Goal: Information Seeking & Learning: Learn about a topic

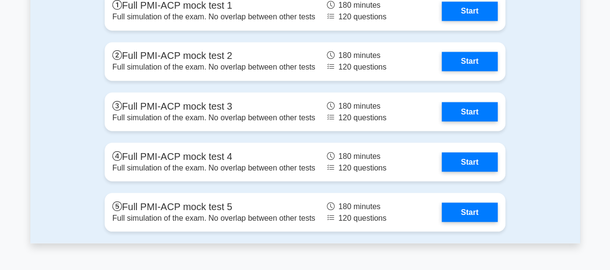
scroll to position [2794, 0]
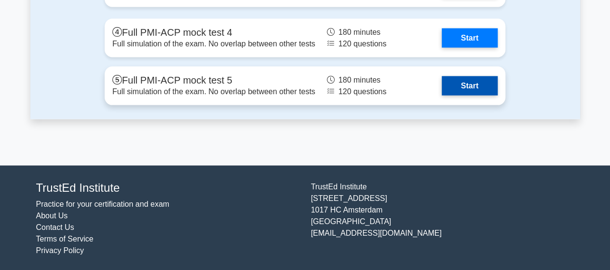
click at [470, 89] on link "Start" at bounding box center [470, 85] width 56 height 19
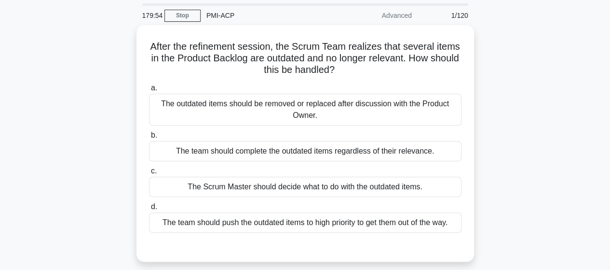
scroll to position [32, 0]
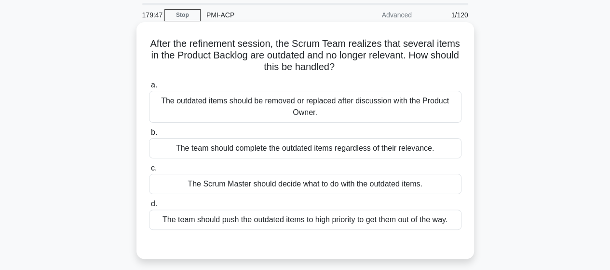
click at [366, 105] on div "The outdated items should be removed or replaced after discussion with the Prod…" at bounding box center [305, 107] width 312 height 32
click at [149, 88] on input "a. The outdated items should be removed or replaced after discussion with the P…" at bounding box center [149, 85] width 0 height 6
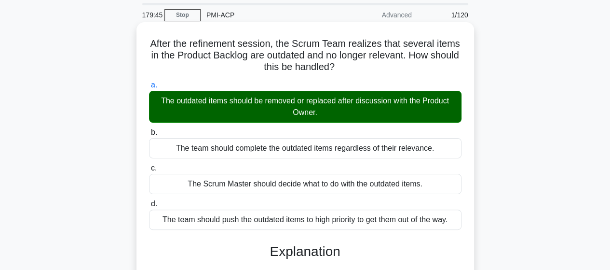
scroll to position [254, 0]
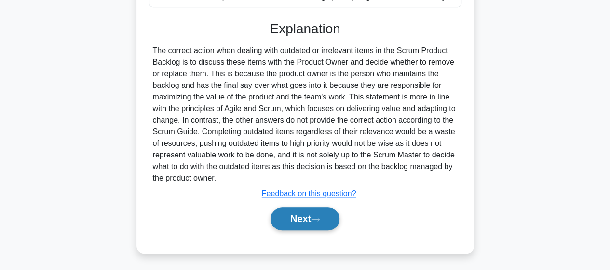
click at [284, 224] on button "Next" at bounding box center [304, 218] width 69 height 23
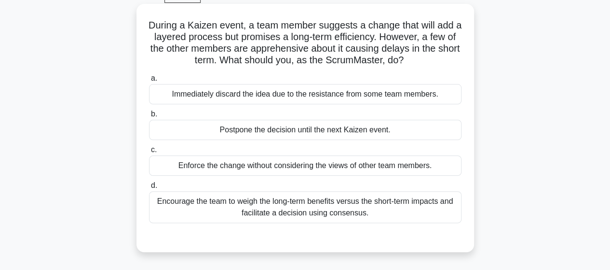
scroll to position [51, 0]
click at [406, 202] on div "Encourage the team to weigh the long-term benefits versus the short-term impact…" at bounding box center [305, 206] width 312 height 32
click at [149, 188] on input "d. Encourage the team to weigh the long-term benefits versus the short-term imp…" at bounding box center [149, 184] width 0 height 6
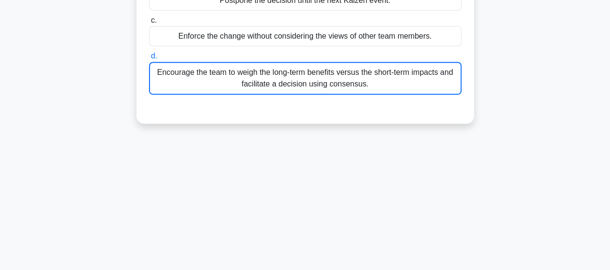
scroll to position [214, 0]
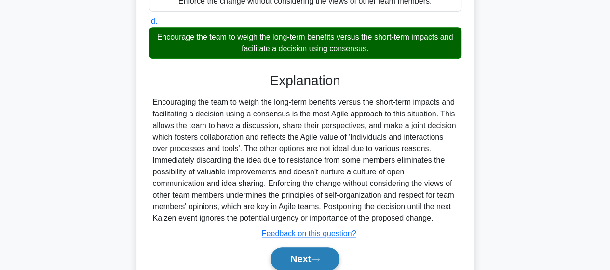
click at [322, 251] on button "Next" at bounding box center [304, 258] width 69 height 23
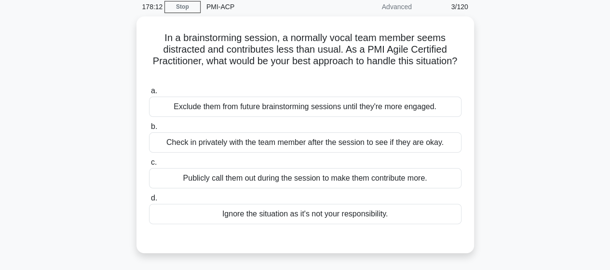
scroll to position [29, 0]
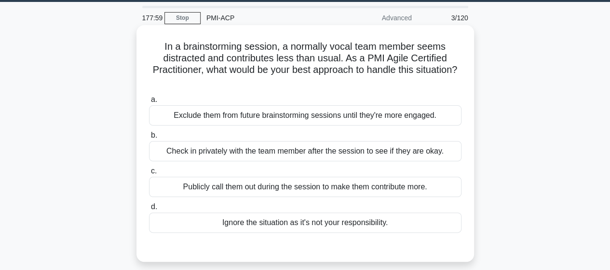
click at [415, 151] on div "Check in privately with the team member after the session to see if they are ok…" at bounding box center [305, 151] width 312 height 20
click at [149, 138] on input "b. Check in privately with the team member after the session to see if they are…" at bounding box center [149, 135] width 0 height 6
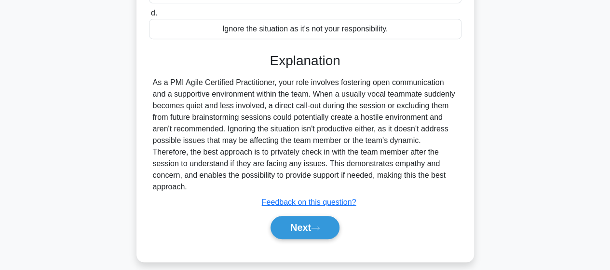
scroll to position [251, 0]
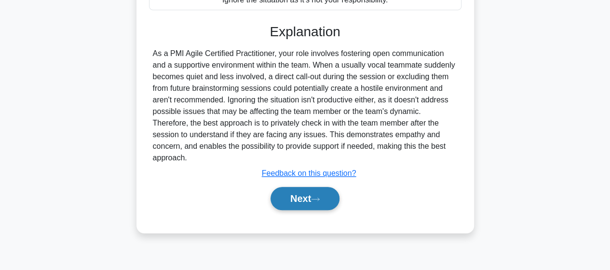
click at [324, 187] on button "Next" at bounding box center [304, 198] width 69 height 23
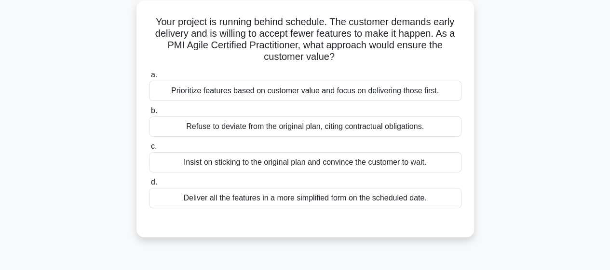
scroll to position [55, 0]
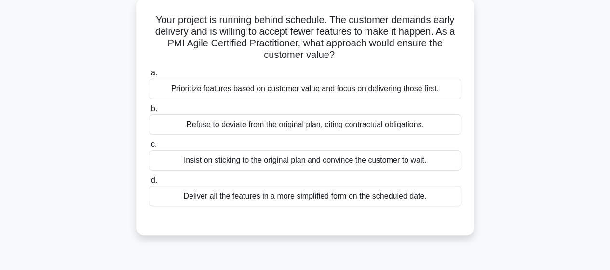
click at [437, 85] on div "Prioritize features based on customer value and focus on delivering those first." at bounding box center [305, 89] width 312 height 20
click at [149, 76] on input "a. Prioritize features based on customer value and focus on delivering those fi…" at bounding box center [149, 73] width 0 height 6
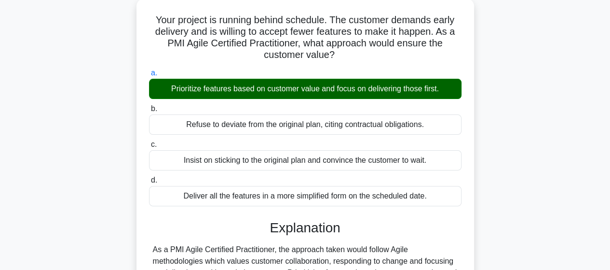
scroll to position [254, 0]
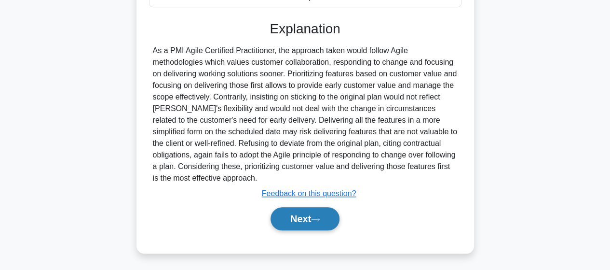
click at [308, 211] on button "Next" at bounding box center [304, 218] width 69 height 23
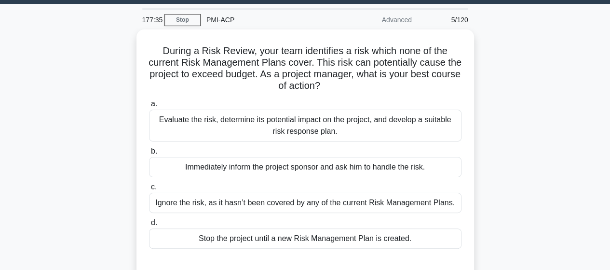
scroll to position [56, 0]
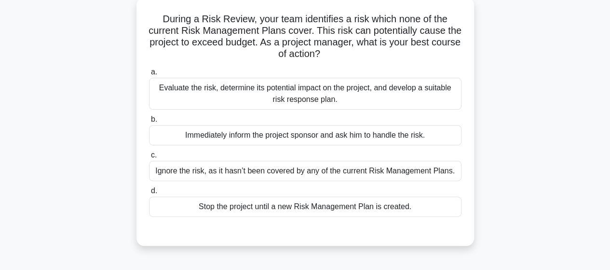
click at [448, 96] on div "Evaluate the risk, determine its potential impact on the project, and develop a…" at bounding box center [305, 94] width 312 height 32
click at [149, 75] on input "a. Evaluate the risk, determine its potential impact on the project, and develo…" at bounding box center [149, 72] width 0 height 6
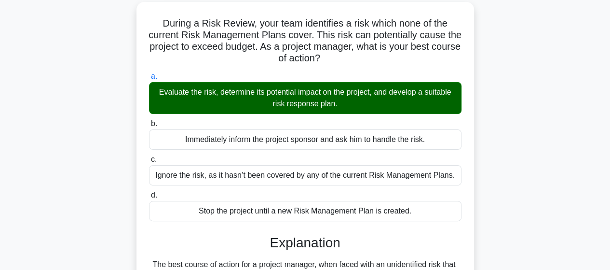
scroll to position [251, 0]
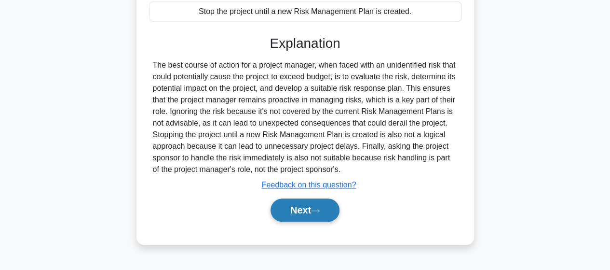
click at [320, 201] on button "Next" at bounding box center [304, 209] width 69 height 23
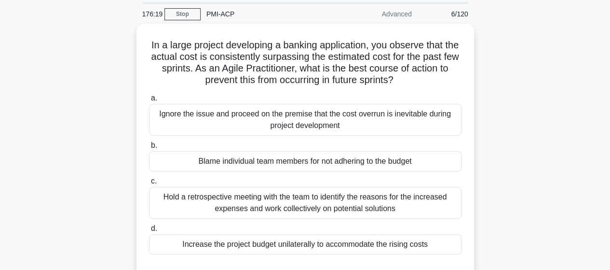
scroll to position [32, 0]
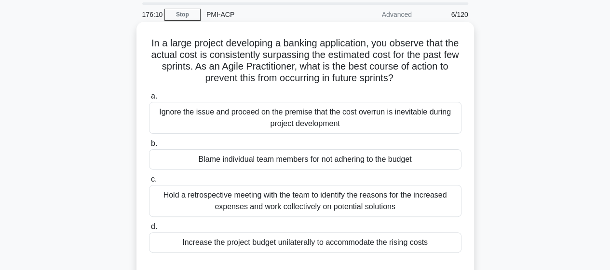
click at [382, 195] on div "Hold a retrospective meeting with the team to identify the reasons for the incr…" at bounding box center [305, 201] width 312 height 32
click at [149, 182] on input "c. Hold a retrospective meeting with the team to identify the reasons for the i…" at bounding box center [149, 179] width 0 height 6
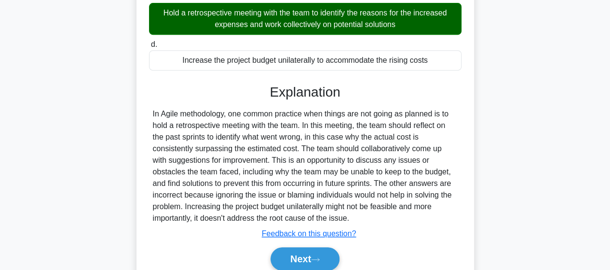
scroll to position [215, 0]
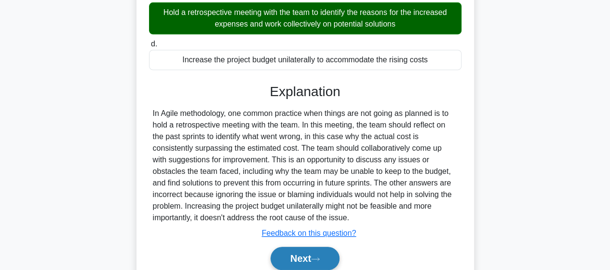
click at [309, 247] on button "Next" at bounding box center [304, 257] width 69 height 23
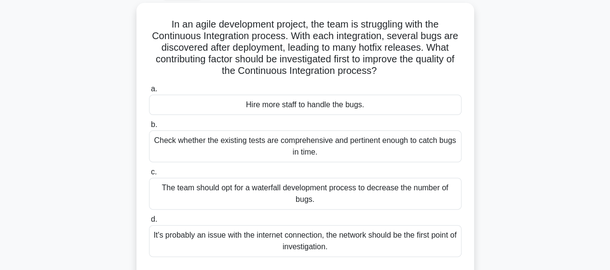
scroll to position [54, 0]
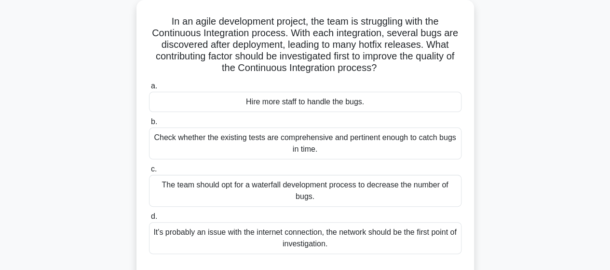
click at [449, 144] on div "Check whether the existing tests are comprehensive and pertinent enough to catc…" at bounding box center [305, 143] width 312 height 32
click at [149, 125] on input "b. Check whether the existing tests are comprehensive and pertinent enough to c…" at bounding box center [149, 122] width 0 height 6
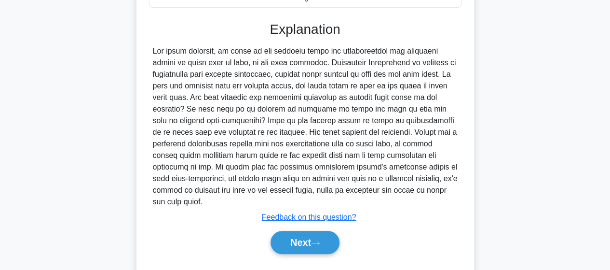
scroll to position [312, 0]
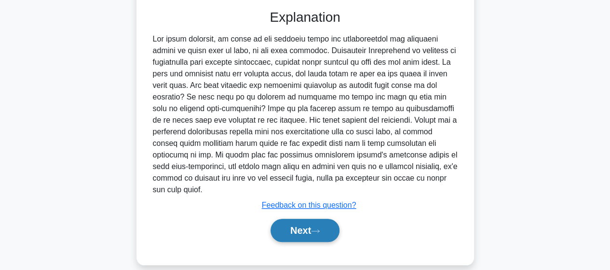
click at [319, 228] on icon at bounding box center [315, 230] width 9 height 5
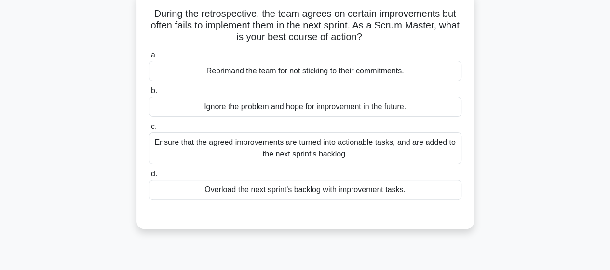
scroll to position [57, 0]
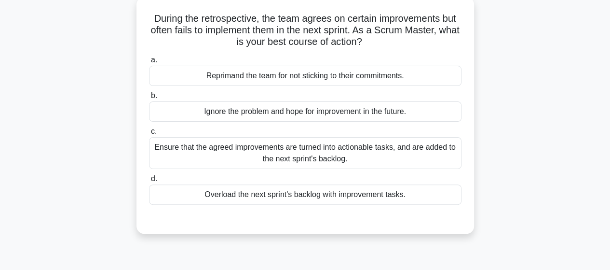
click at [433, 153] on div "Ensure that the agreed improvements are turned into actionable tasks, and are a…" at bounding box center [305, 153] width 312 height 32
click at [149, 135] on input "c. Ensure that the agreed improvements are turned into actionable tasks, and ar…" at bounding box center [149, 131] width 0 height 6
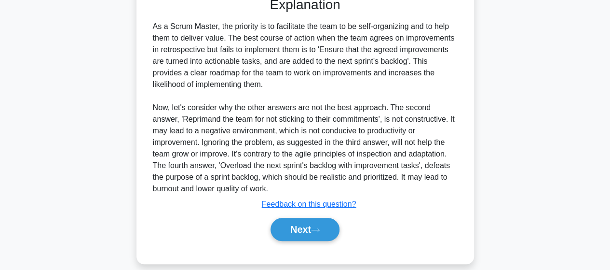
scroll to position [289, 0]
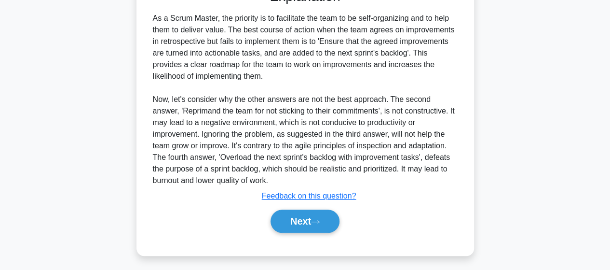
drag, startPoint x: 300, startPoint y: 216, endPoint x: 530, endPoint y: 129, distance: 246.1
click at [530, 129] on div "During the retrospective, the team agrees on certain improvements but often fai…" at bounding box center [305, 17] width 550 height 499
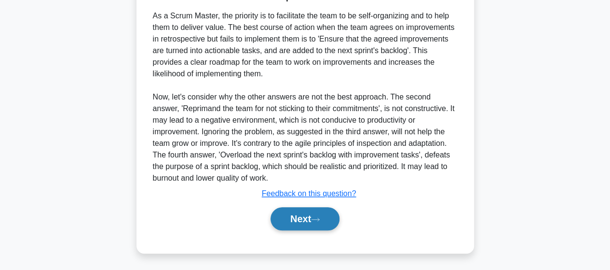
click at [322, 212] on button "Next" at bounding box center [304, 218] width 69 height 23
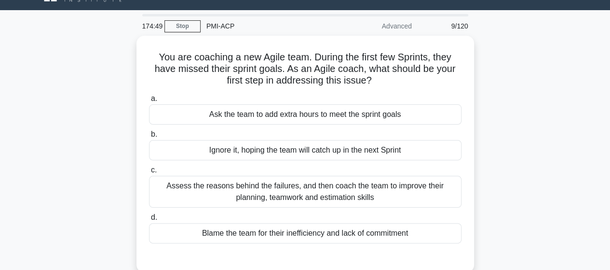
scroll to position [24, 0]
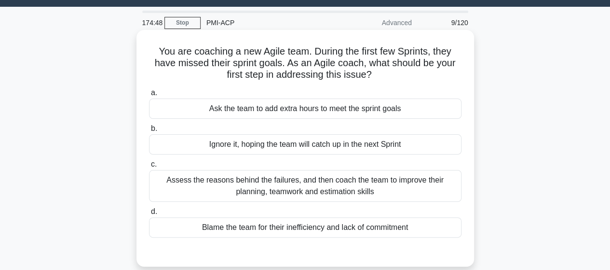
click at [447, 183] on div "Assess the reasons behind the failures, and then coach the team to improve thei…" at bounding box center [305, 186] width 312 height 32
click at [149, 167] on input "c. Assess the reasons behind the failures, and then coach the team to improve t…" at bounding box center [149, 164] width 0 height 6
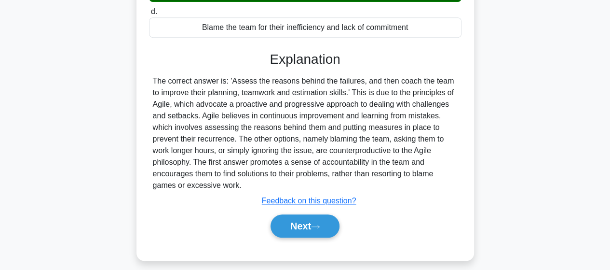
scroll to position [251, 0]
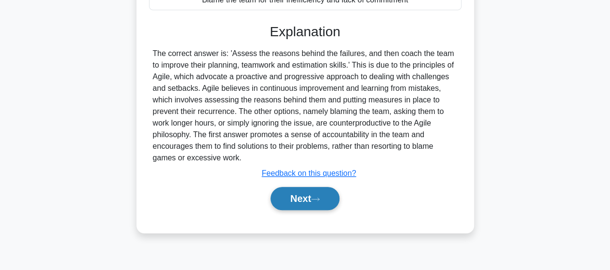
drag, startPoint x: 312, startPoint y: 185, endPoint x: 311, endPoint y: 198, distance: 13.2
click at [311, 198] on div "Next" at bounding box center [305, 198] width 312 height 31
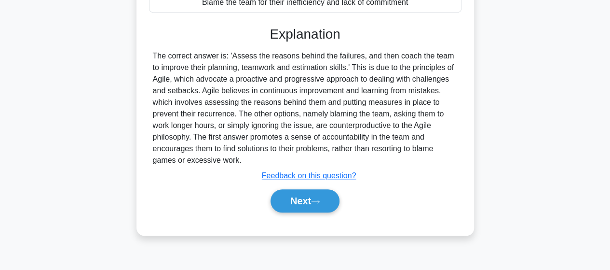
drag, startPoint x: 311, startPoint y: 198, endPoint x: 548, endPoint y: 88, distance: 261.5
click at [548, 88] on div "You are coaching a new Agile team. During the first few Sprints, they have miss…" at bounding box center [305, 25] width 550 height 441
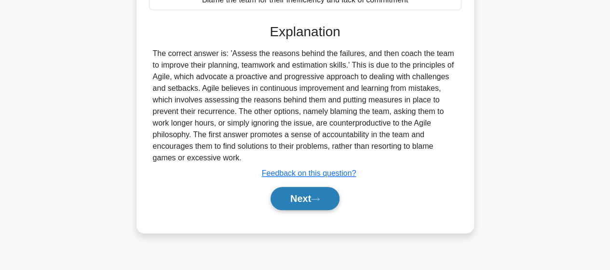
drag, startPoint x: 284, startPoint y: 206, endPoint x: 295, endPoint y: 197, distance: 14.0
click at [295, 197] on button "Next" at bounding box center [304, 198] width 69 height 23
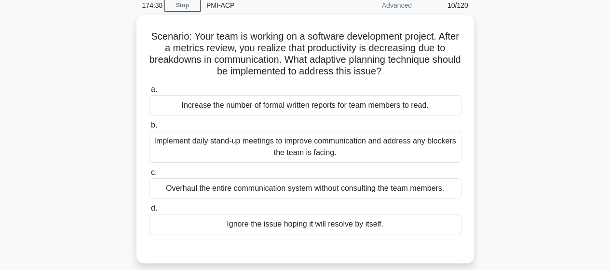
scroll to position [40, 0]
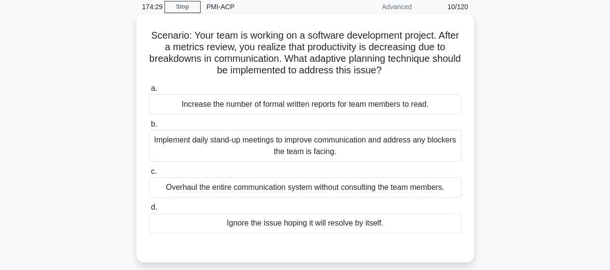
click at [448, 147] on div "Implement daily stand-up meetings to improve communication and address any bloc…" at bounding box center [305, 146] width 312 height 32
click at [149, 127] on input "b. Implement daily stand-up meetings to improve communication and address any b…" at bounding box center [149, 124] width 0 height 6
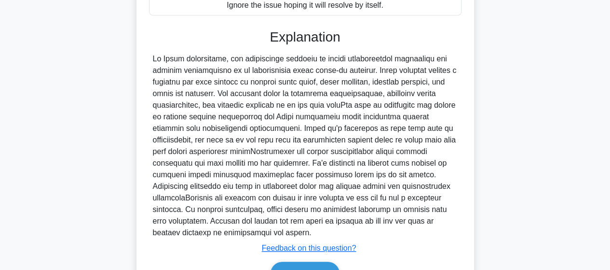
scroll to position [312, 0]
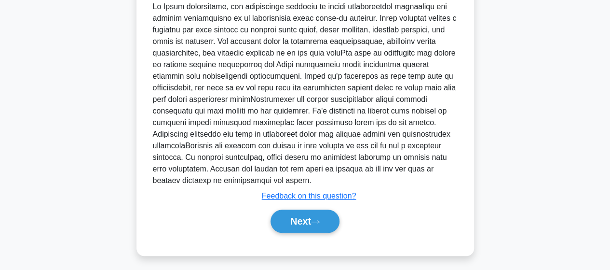
drag, startPoint x: 324, startPoint y: 213, endPoint x: 531, endPoint y: 98, distance: 237.2
click at [531, 98] on div "Scenario: Your team is working on a software development project. After a metri…" at bounding box center [305, 5] width 550 height 522
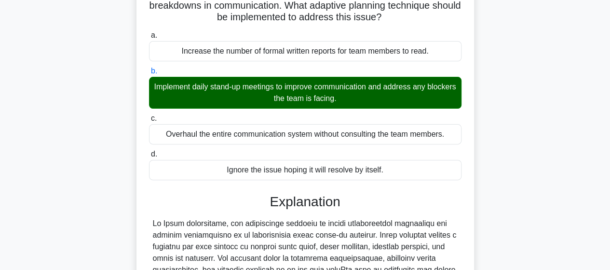
scroll to position [67, 0]
